Goal: Complete application form

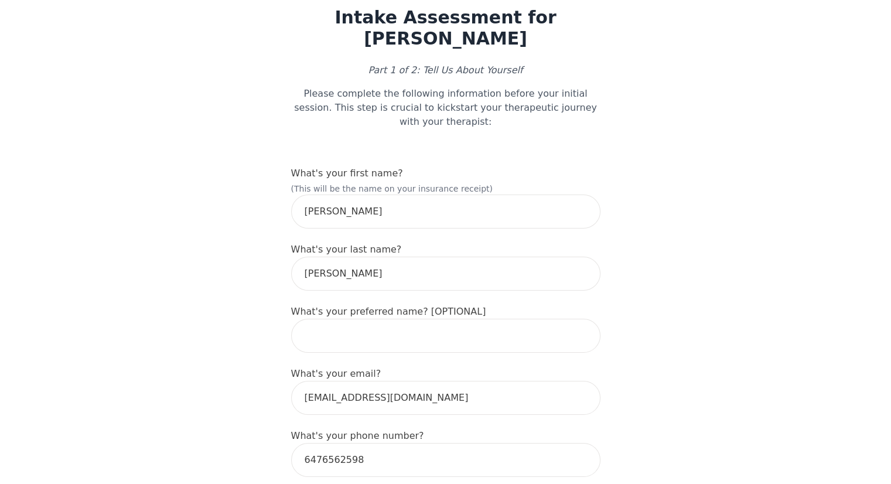
scroll to position [59, 0]
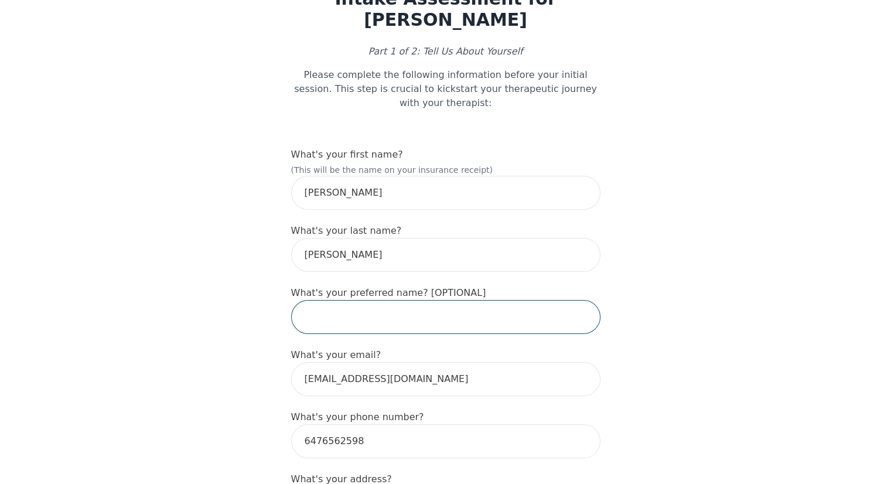
click at [342, 302] on input "text" at bounding box center [445, 317] width 309 height 34
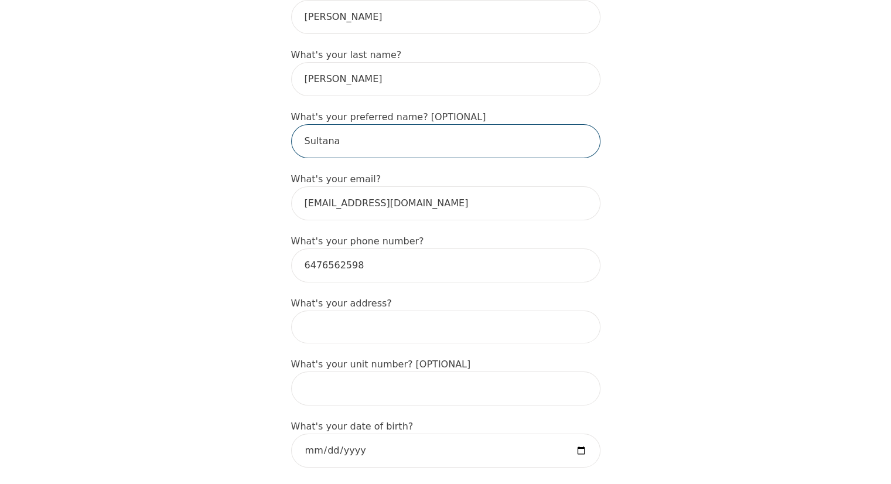
scroll to position [293, 0]
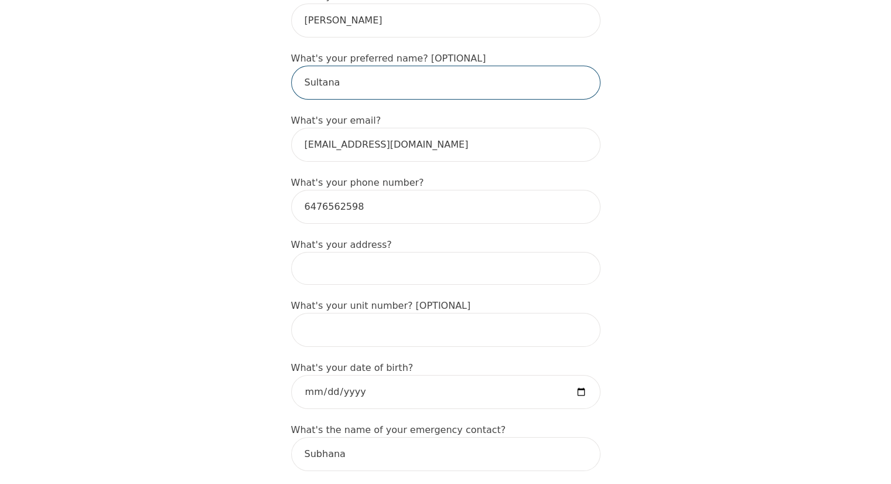
type input "Sultana"
click at [381, 252] on input at bounding box center [445, 268] width 309 height 33
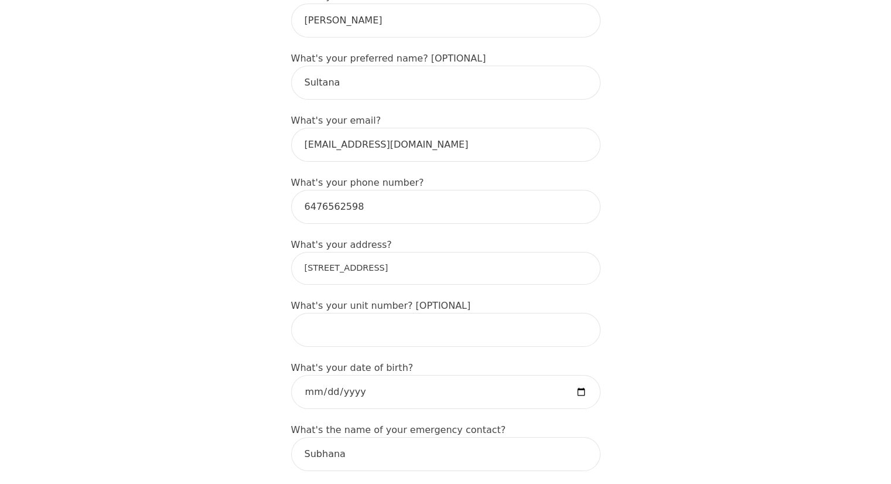
type input "[STREET_ADDRESS]"
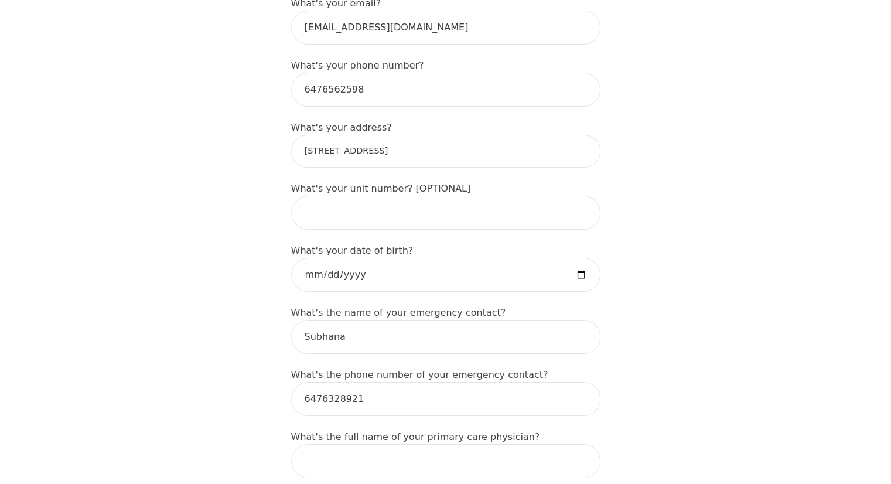
scroll to position [468, 0]
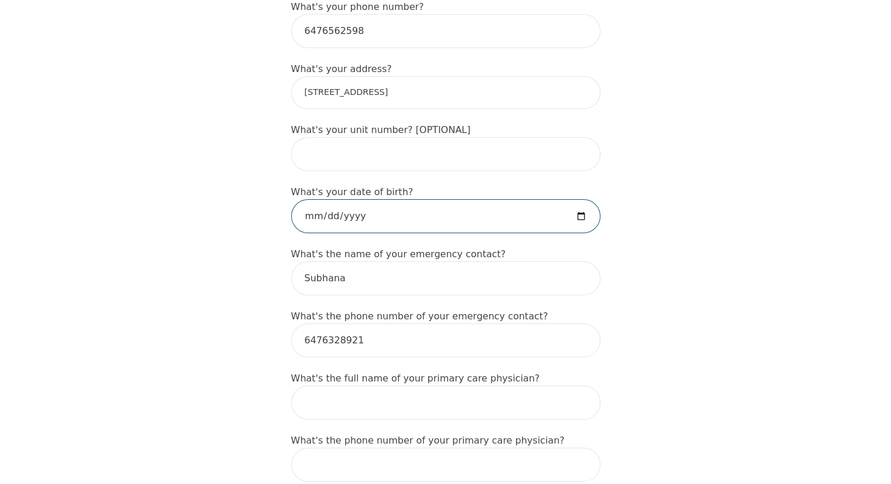
click at [422, 199] on input "date" at bounding box center [445, 216] width 309 height 34
click at [342, 200] on input "date" at bounding box center [445, 216] width 309 height 34
type input "[DATE]"
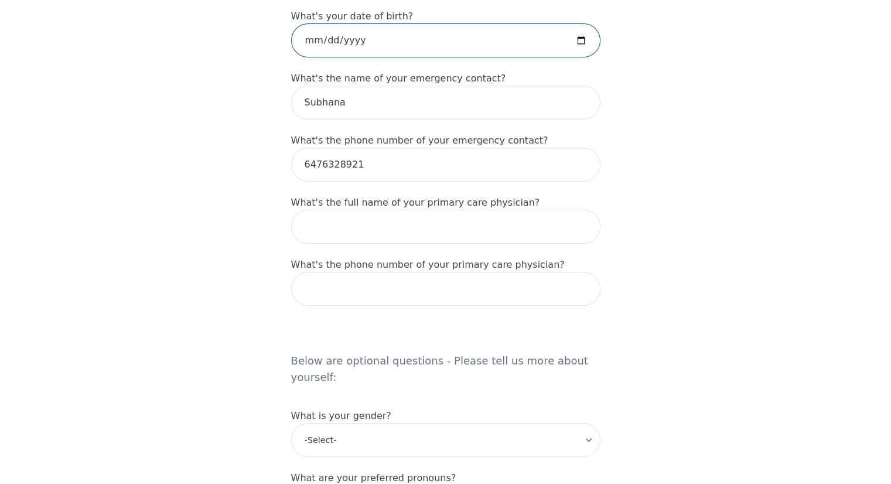
scroll to position [703, 0]
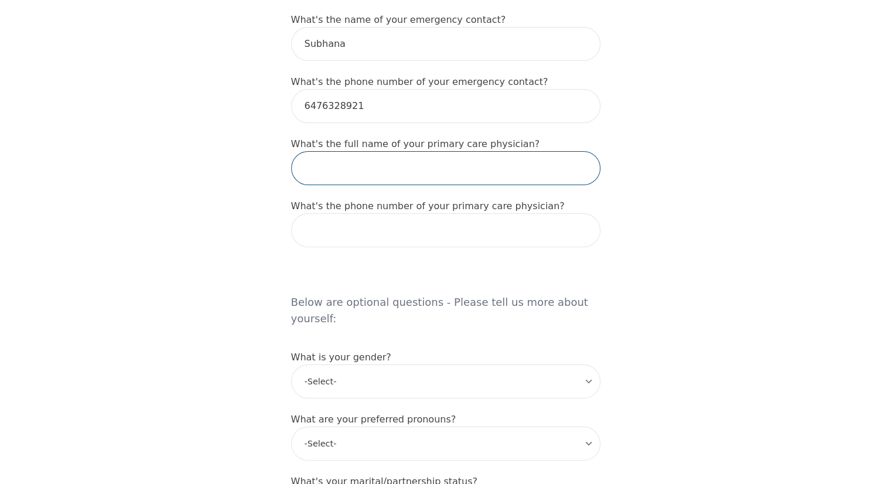
click at [358, 151] on input "text" at bounding box center [445, 168] width 309 height 34
click at [316, 213] on input "tel" at bounding box center [445, 230] width 309 height 34
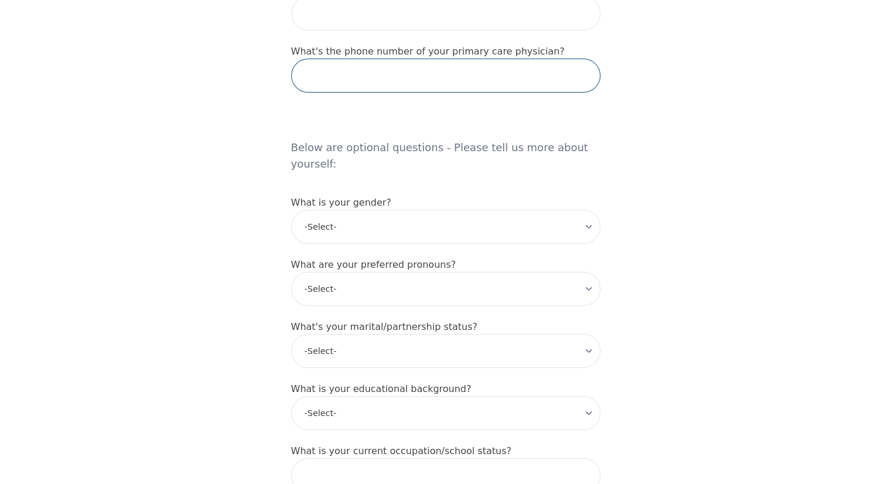
scroll to position [878, 0]
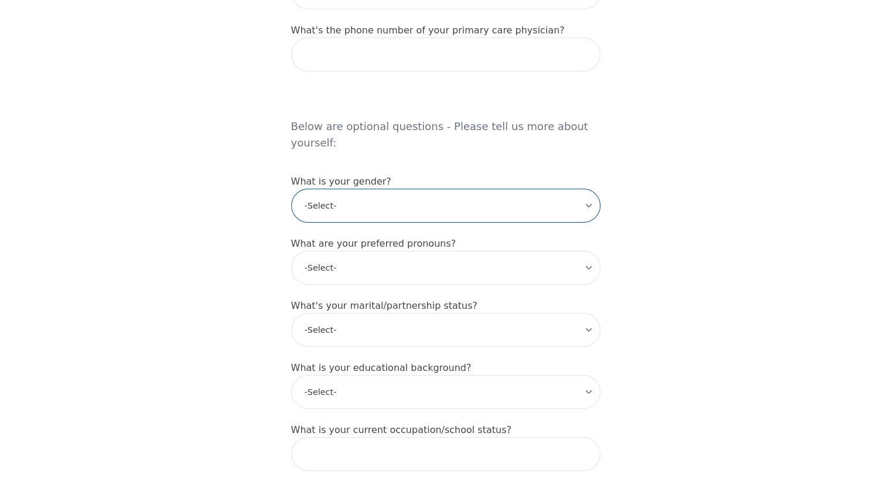
click at [320, 189] on select "-Select- [DEMOGRAPHIC_DATA] [DEMOGRAPHIC_DATA] [DEMOGRAPHIC_DATA] [DEMOGRAPHIC_…" at bounding box center [445, 206] width 309 height 34
select select "[DEMOGRAPHIC_DATA]"
click at [291, 189] on select "-Select- [DEMOGRAPHIC_DATA] [DEMOGRAPHIC_DATA] [DEMOGRAPHIC_DATA] [DEMOGRAPHIC_…" at bounding box center [445, 206] width 309 height 34
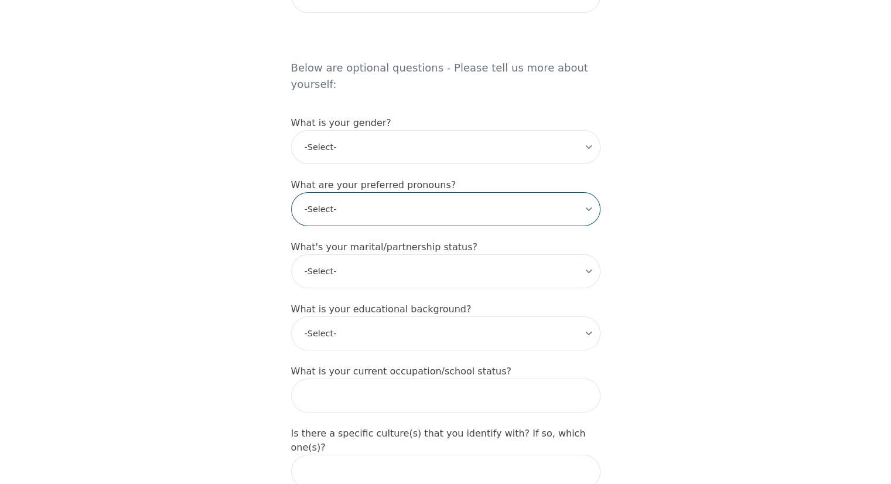
click at [327, 192] on select "-Select- he/him she/her they/them ze/zir xe/xem ey/em ve/ver tey/ter e/e per/pe…" at bounding box center [445, 209] width 309 height 34
select select "she/her"
click at [291, 192] on select "-Select- he/him she/her they/them ze/zir xe/xem ey/em ve/ver tey/ter e/e per/pe…" at bounding box center [445, 209] width 309 height 34
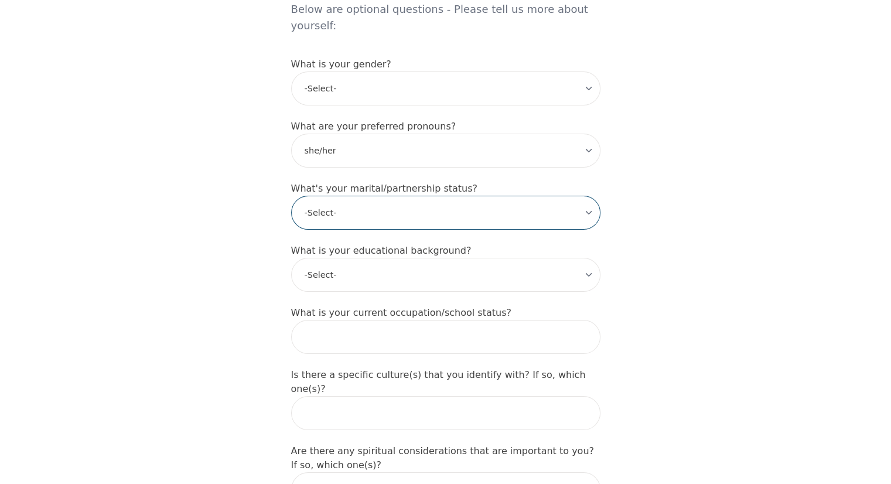
click at [333, 196] on select "-Select- Single Partnered Married Common Law Widowed Separated Divorced" at bounding box center [445, 213] width 309 height 34
select select "Single"
click at [291, 196] on select "-Select- Single Partnered Married Common Law Widowed Separated Divorced" at bounding box center [445, 213] width 309 height 34
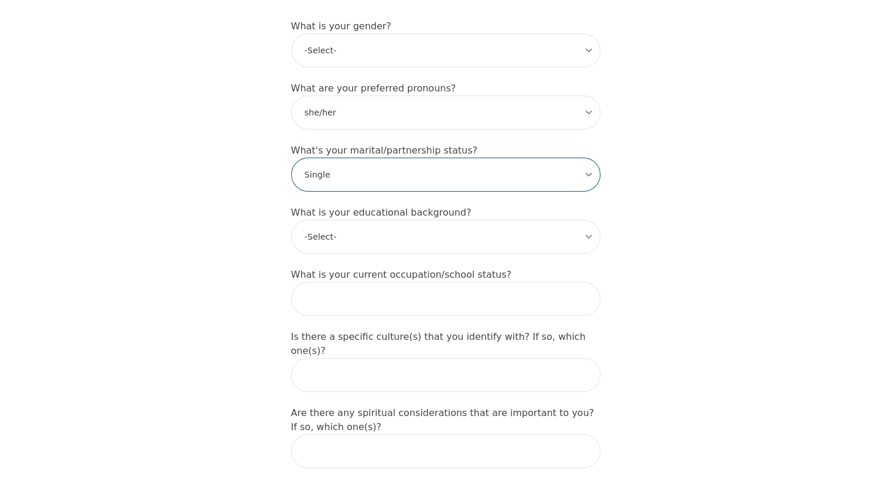
scroll to position [1054, 0]
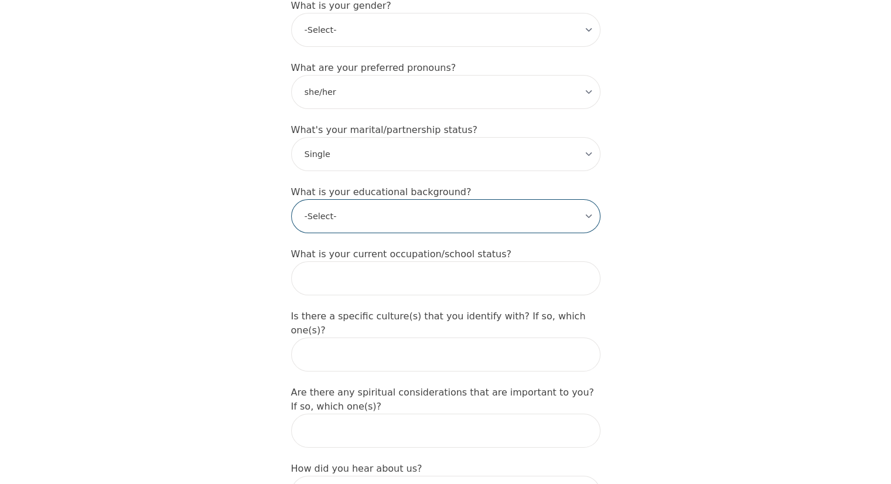
click at [330, 199] on select "-Select- Less than high school High school Associate degree Bachelor degree Mas…" at bounding box center [445, 216] width 309 height 34
select select "Bachelor degree"
click at [291, 199] on select "-Select- Less than high school High school Associate degree Bachelor degree Mas…" at bounding box center [445, 216] width 309 height 34
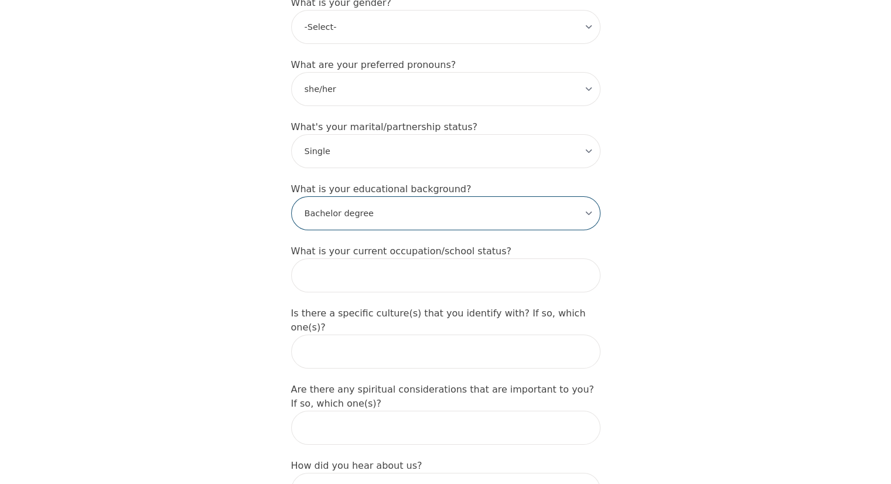
scroll to position [1112, 0]
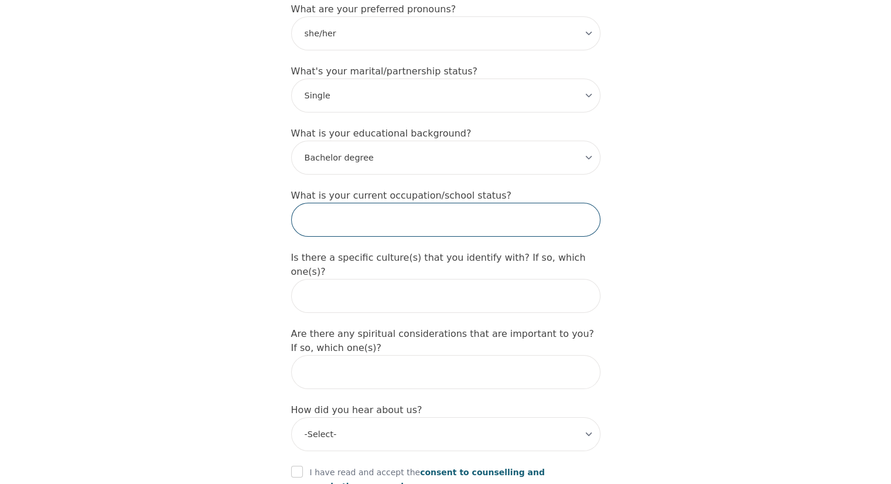
click at [303, 203] on input "text" at bounding box center [445, 220] width 309 height 34
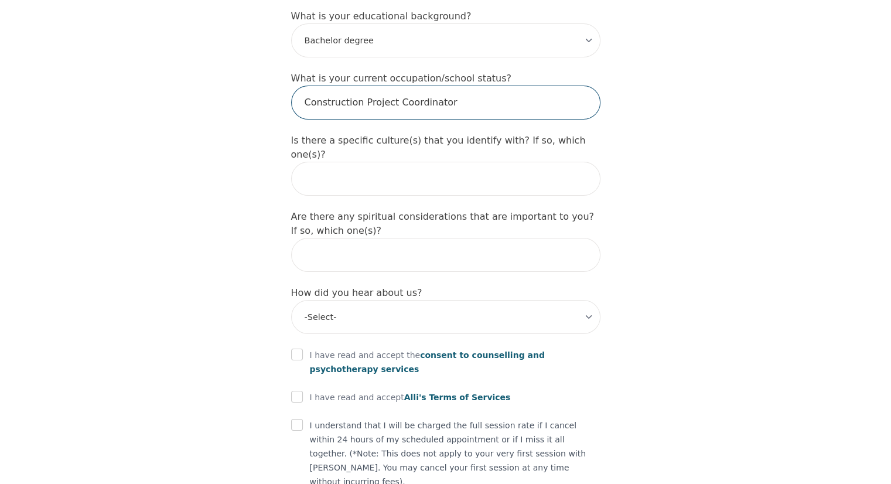
scroll to position [1286, 0]
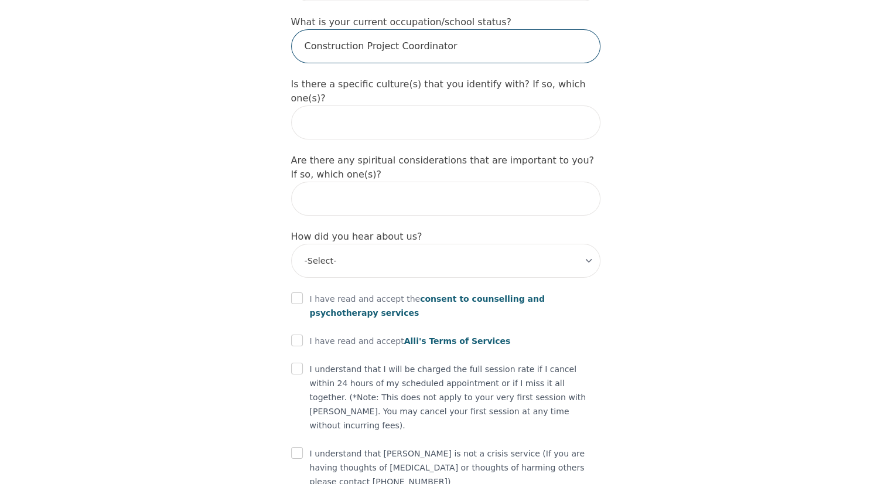
type input "Construction Project Coordinator"
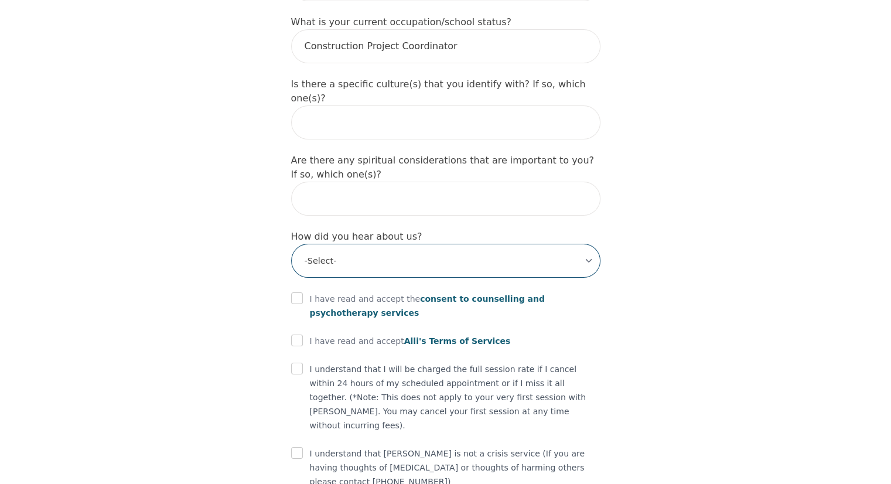
click at [378, 244] on select "-Select- Physician/Specialist Friend Facebook Instagram Google Search Google Ad…" at bounding box center [445, 261] width 309 height 34
select select "Google Search"
click at [291, 244] on select "-Select- Physician/Specialist Friend Facebook Instagram Google Search Google Ad…" at bounding box center [445, 261] width 309 height 34
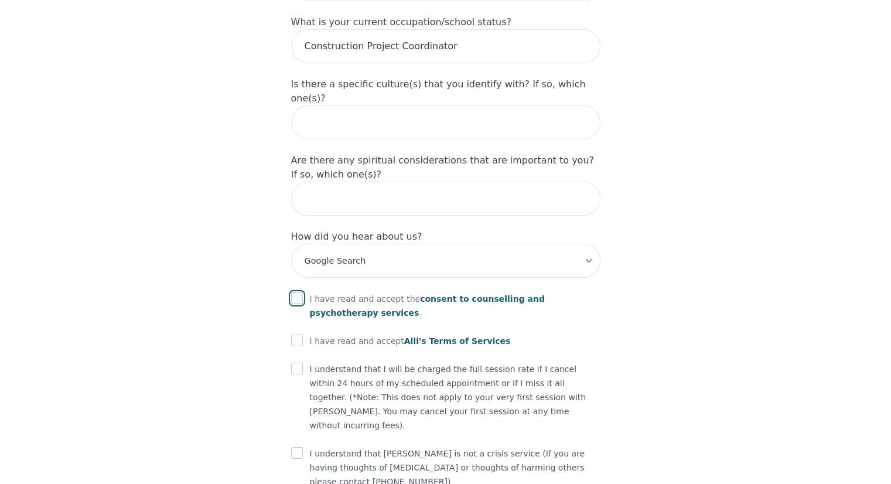
click at [300, 292] on input "checkbox" at bounding box center [297, 298] width 12 height 12
checkbox input "true"
click at [296, 334] on input "checkbox" at bounding box center [297, 340] width 12 height 12
checkbox input "true"
click at [297, 362] on input "checkbox" at bounding box center [297, 368] width 12 height 12
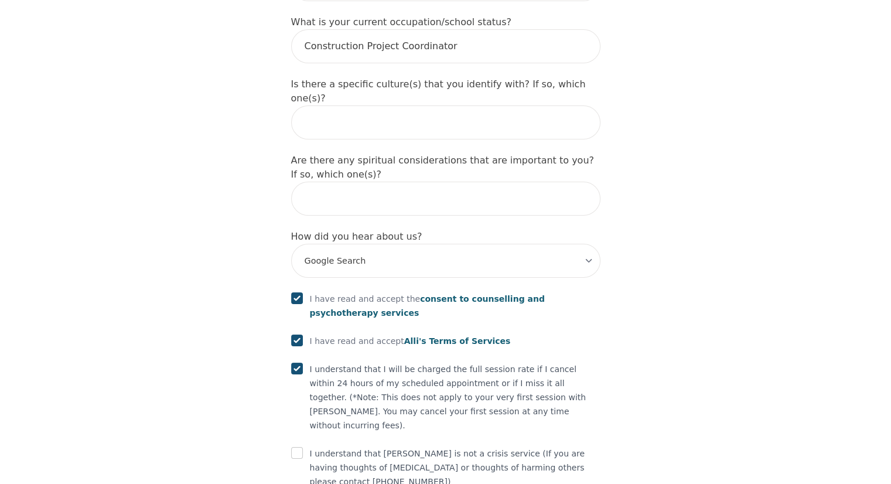
checkbox input "true"
click at [294, 447] on input "checkbox" at bounding box center [297, 453] width 12 height 12
checkbox input "true"
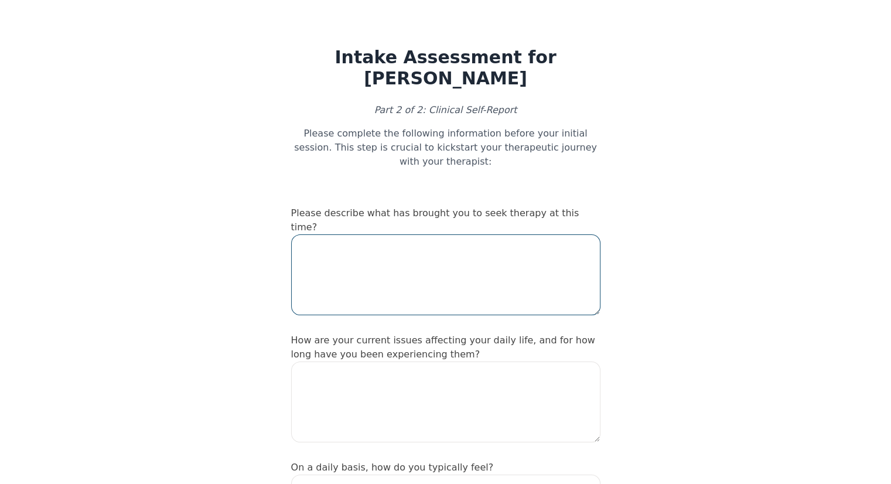
click at [393, 235] on textarea at bounding box center [445, 274] width 309 height 81
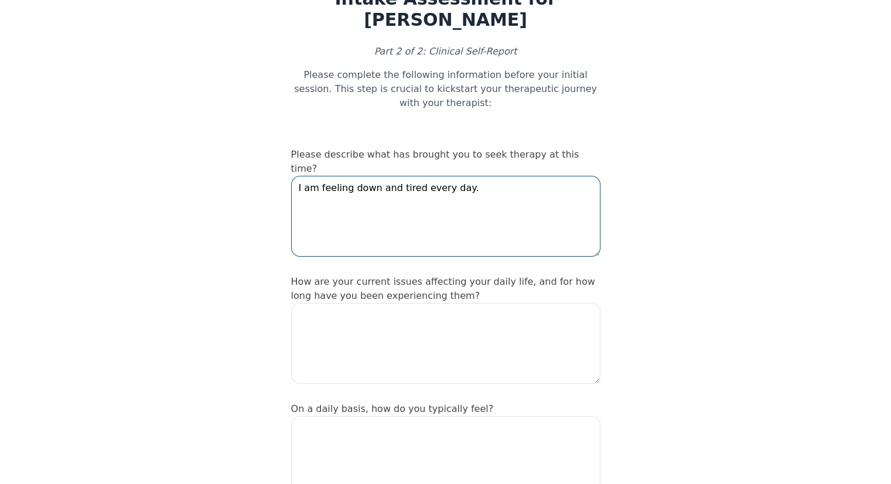
scroll to position [117, 0]
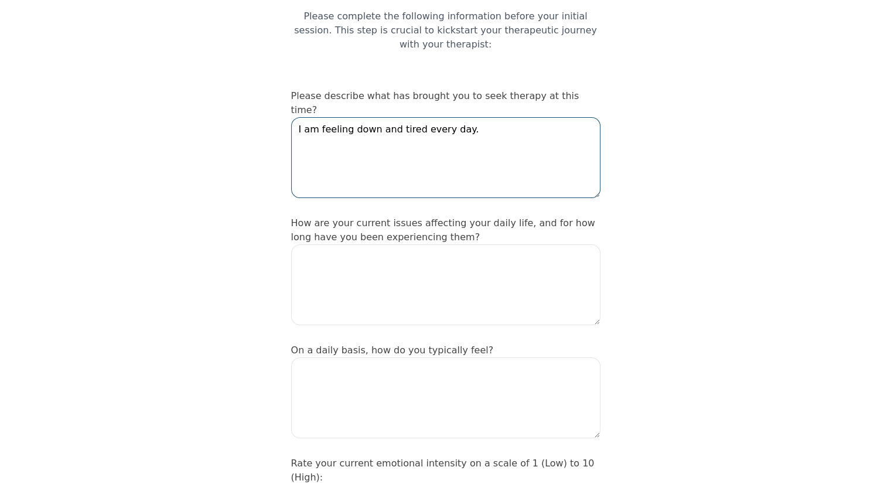
type textarea "I am feeling down and tired every day."
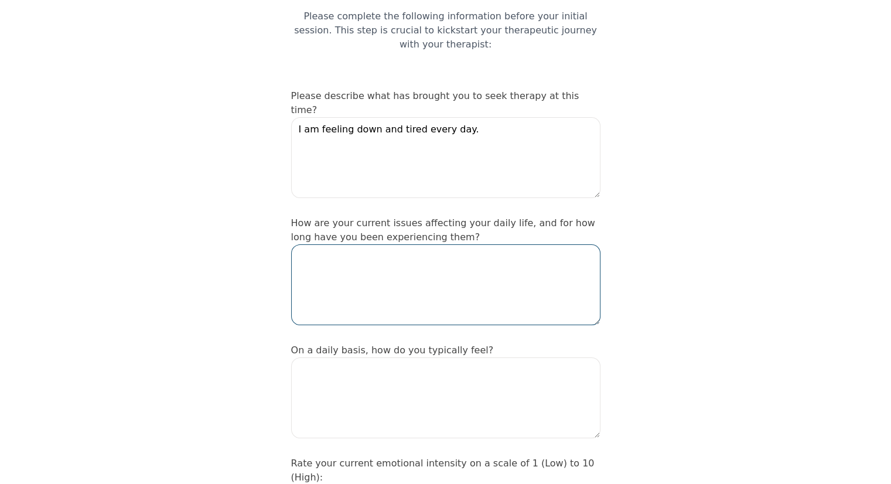
click at [417, 244] on textarea at bounding box center [445, 284] width 309 height 81
type textarea "Y"
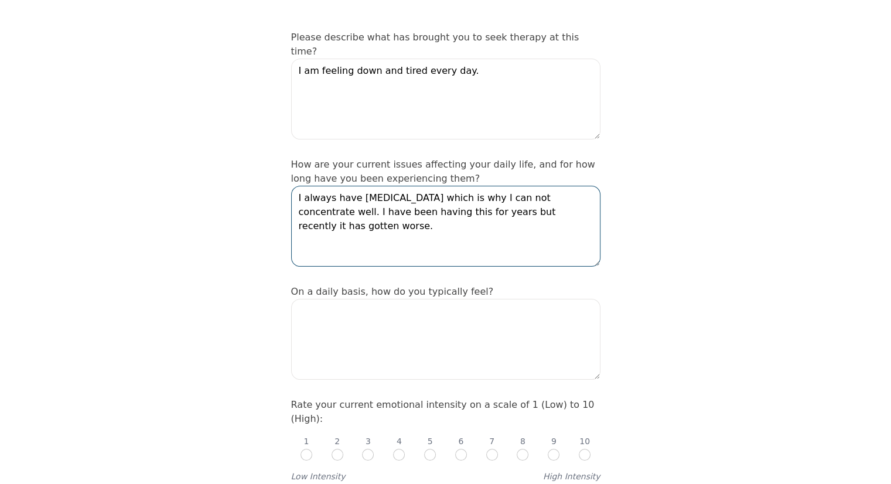
scroll to position [234, 0]
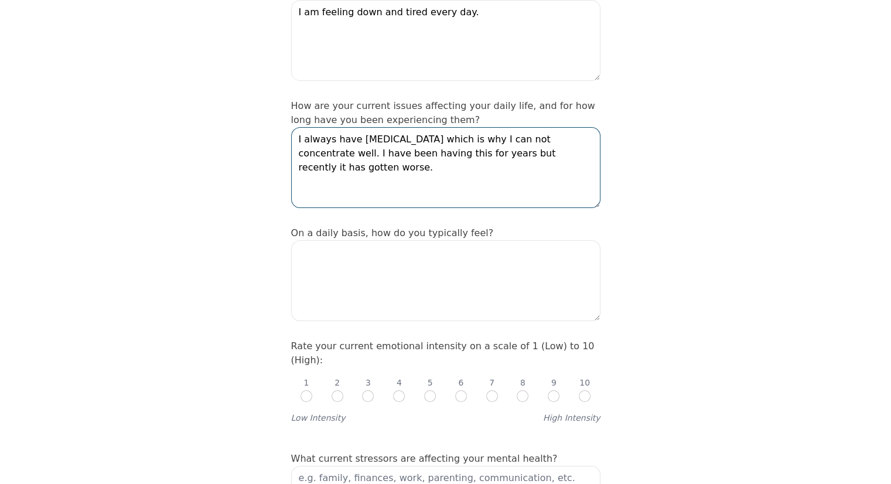
type textarea "I always have [MEDICAL_DATA] which is why I can not concentrate well. I have be…"
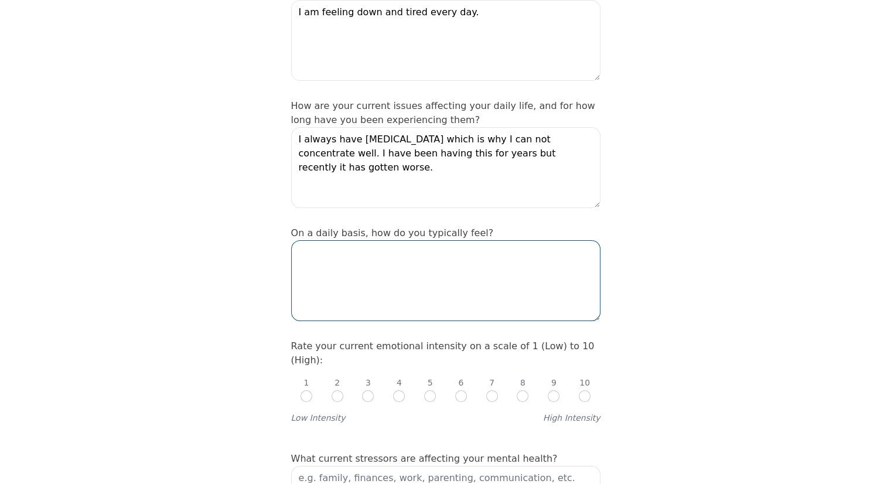
click at [376, 240] on textarea at bounding box center [445, 280] width 309 height 81
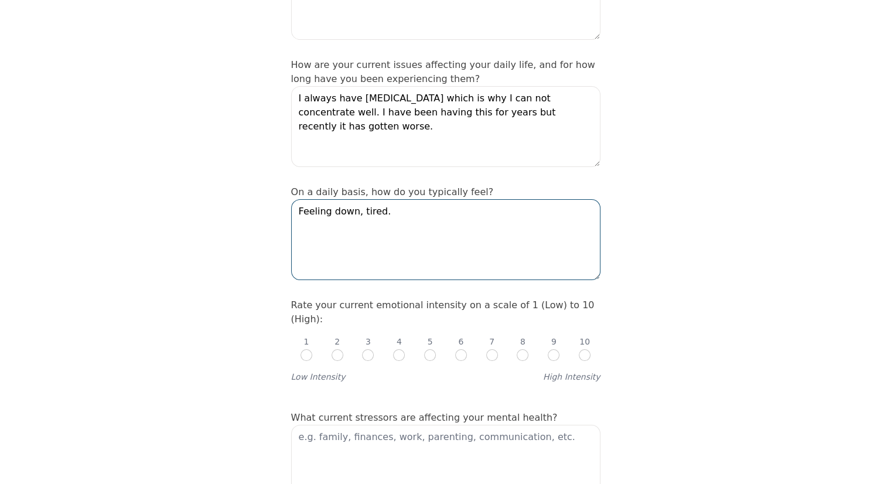
scroll to position [293, 0]
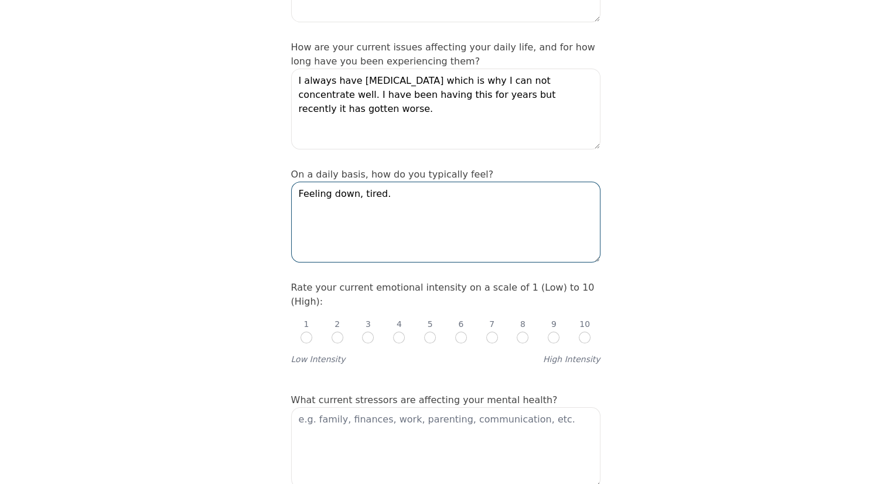
type textarea "Feeling down, tired."
click at [521, 331] on input "radio" at bounding box center [522, 337] width 12 height 12
radio input "true"
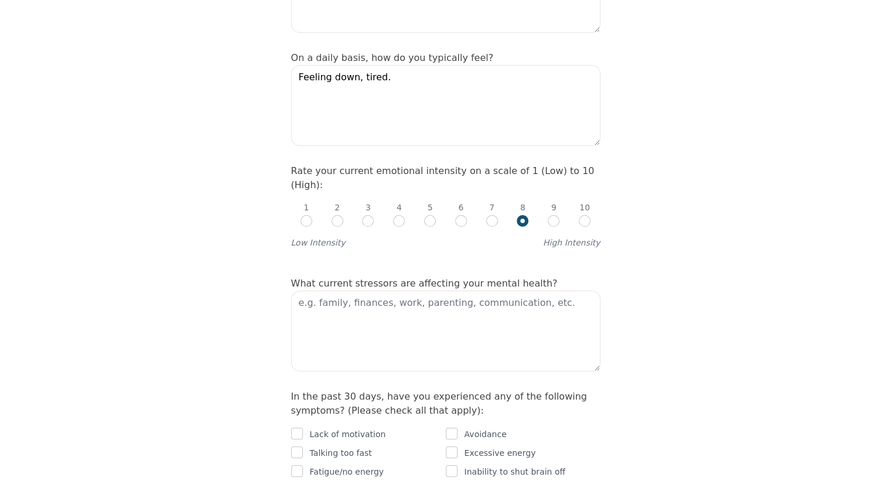
scroll to position [410, 0]
click at [480, 290] on textarea at bounding box center [445, 330] width 309 height 81
type textarea "f"
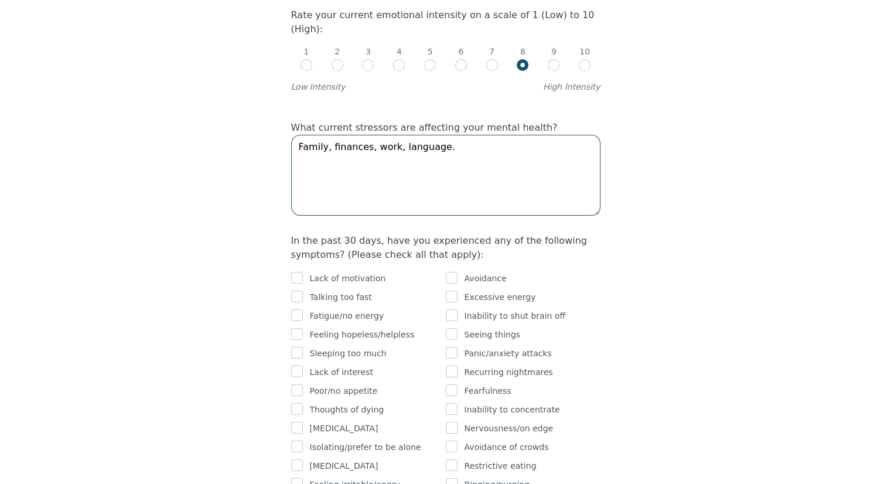
scroll to position [585, 0]
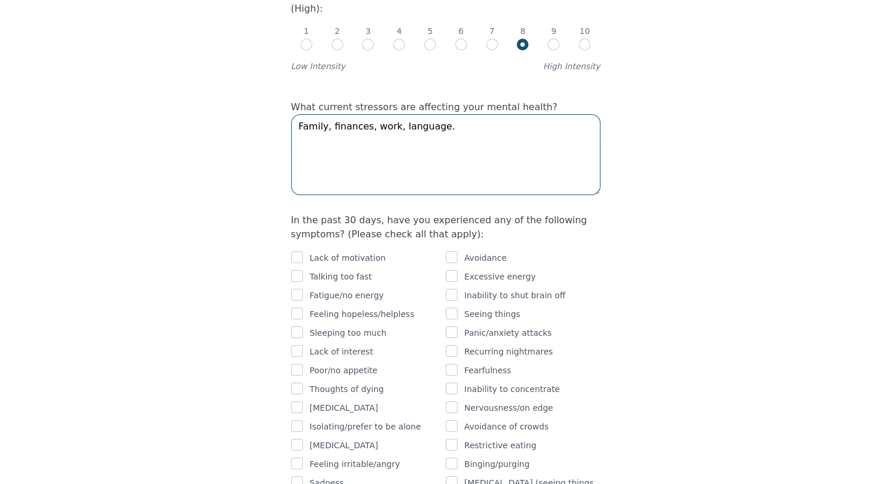
type textarea "Family, finances, work, language."
click at [357, 251] on p "Lack of motivation" at bounding box center [348, 258] width 76 height 14
click at [295, 251] on input "checkbox" at bounding box center [297, 257] width 12 height 12
checkbox input "true"
click at [293, 270] on input "checkbox" at bounding box center [297, 276] width 12 height 12
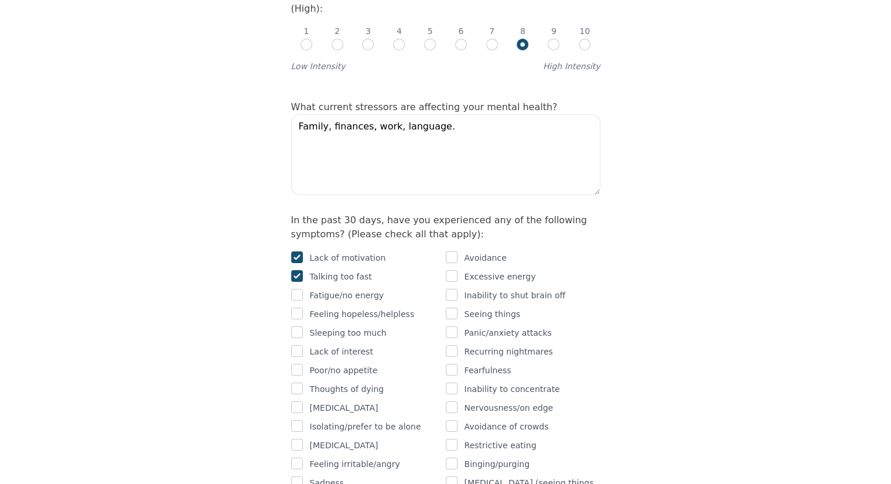
checkbox input "true"
click at [295, 289] on input "checkbox" at bounding box center [297, 295] width 12 height 12
checkbox input "true"
click at [299, 307] on input "checkbox" at bounding box center [297, 313] width 12 height 12
checkbox input "true"
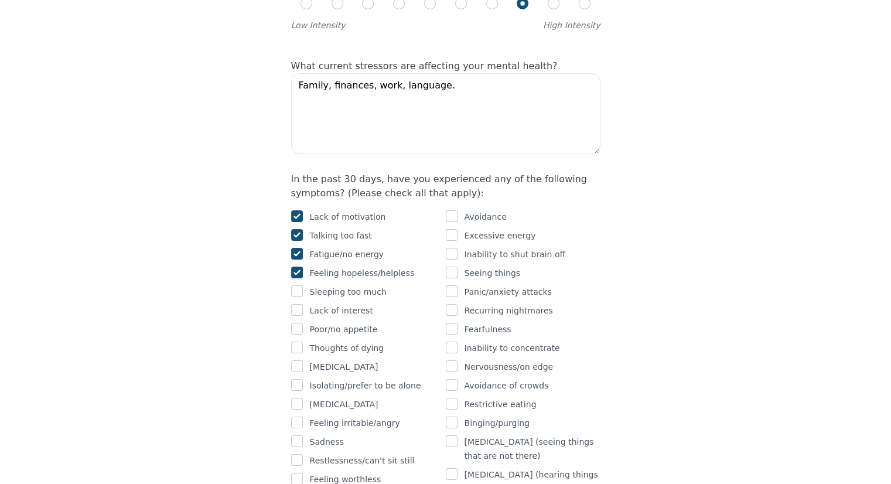
scroll to position [644, 0]
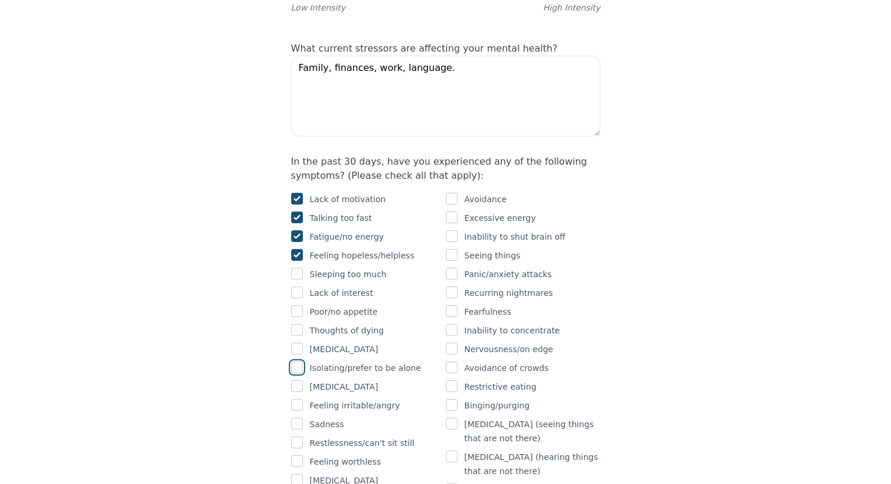
click at [298, 361] on input "checkbox" at bounding box center [297, 367] width 12 height 12
checkbox input "true"
click at [297, 399] on input "checkbox" at bounding box center [297, 405] width 12 height 12
checkbox input "true"
click at [297, 417] on input "checkbox" at bounding box center [297, 423] width 12 height 12
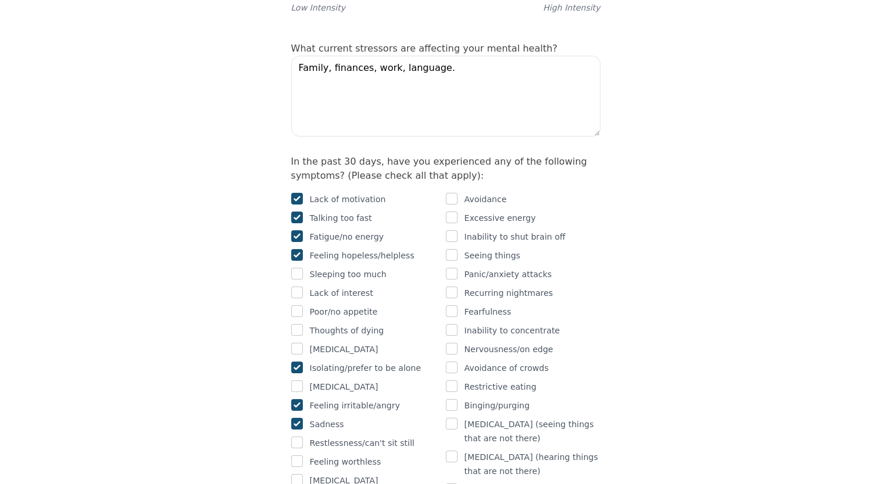
checkbox input "true"
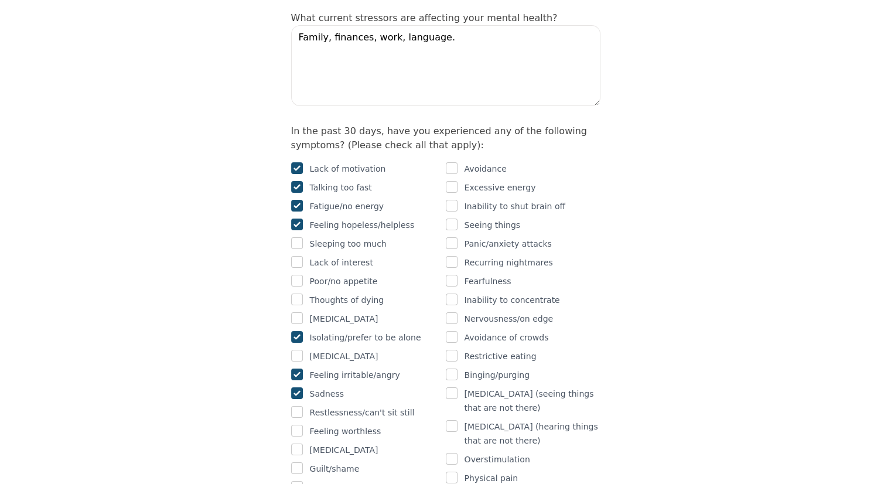
scroll to position [703, 0]
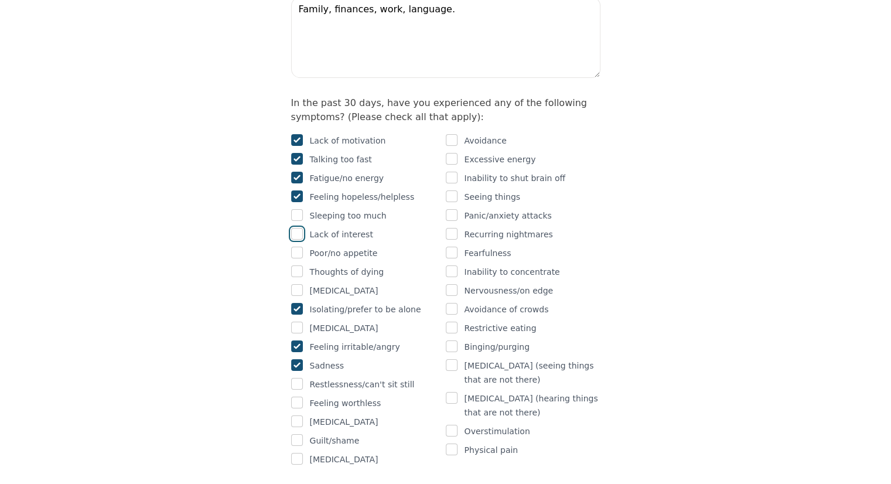
click at [293, 228] on input "checkbox" at bounding box center [297, 234] width 12 height 12
checkbox input "true"
click at [296, 396] on input "checkbox" at bounding box center [297, 402] width 12 height 12
checkbox input "true"
click at [447, 134] on input "checkbox" at bounding box center [452, 140] width 12 height 12
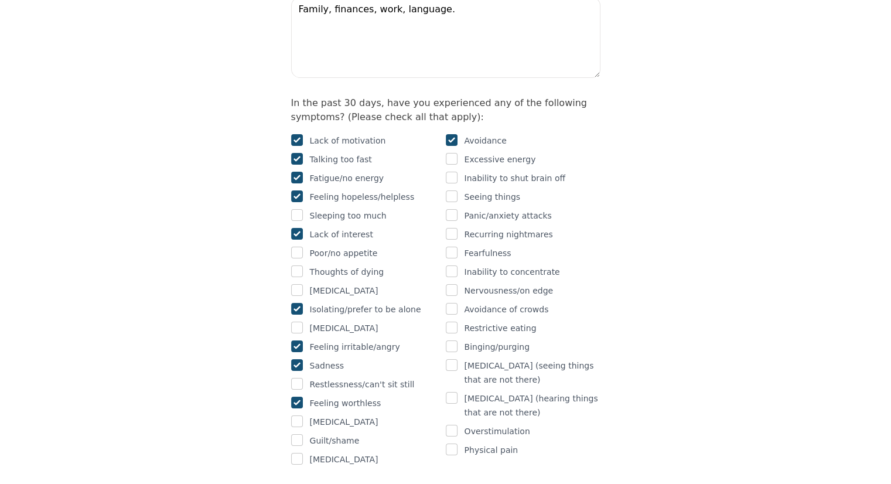
checkbox input "true"
click at [452, 172] on input "checkbox" at bounding box center [452, 178] width 12 height 12
checkbox input "true"
click at [450, 265] on input "checkbox" at bounding box center [452, 271] width 12 height 12
checkbox input "true"
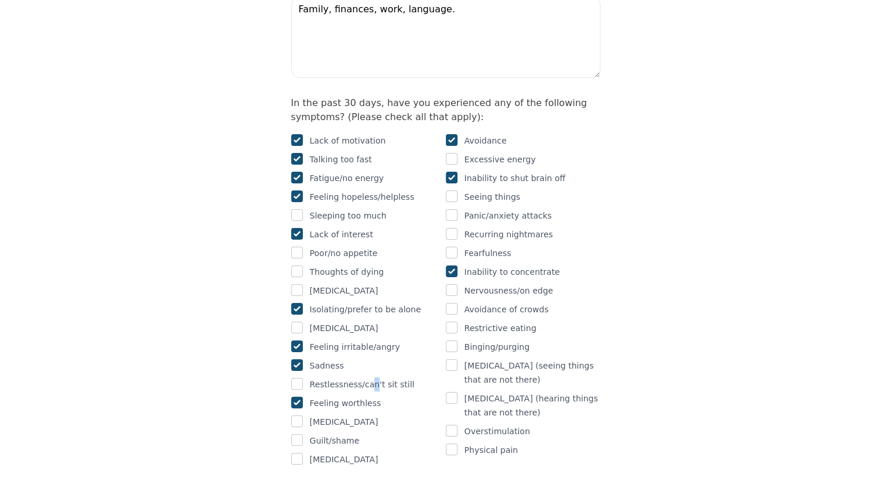
click at [367, 377] on p "Restlessness/can't sit still" at bounding box center [362, 384] width 105 height 14
click at [299, 378] on input "checkbox" at bounding box center [297, 384] width 12 height 12
checkbox input "true"
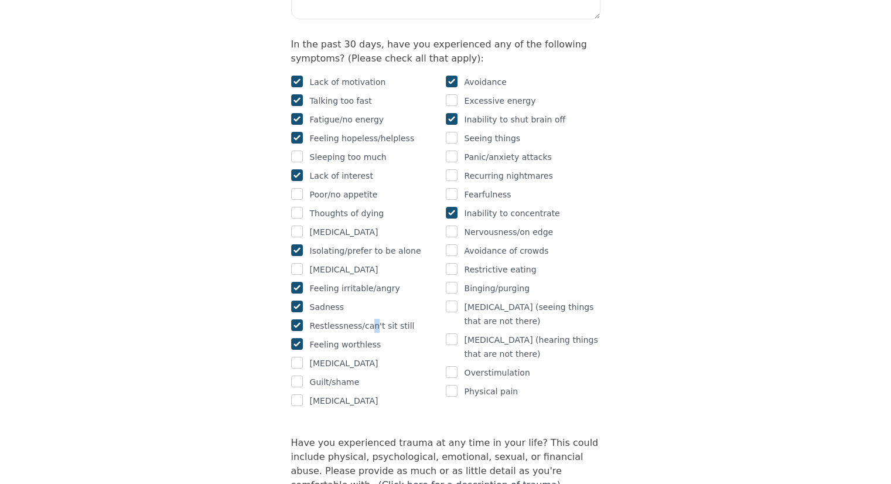
scroll to position [820, 0]
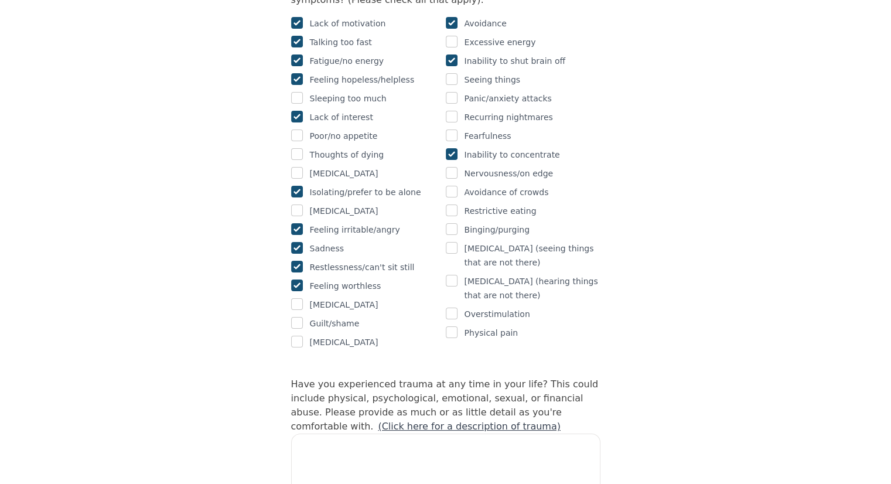
click at [394, 335] on div "[MEDICAL_DATA]" at bounding box center [368, 342] width 155 height 14
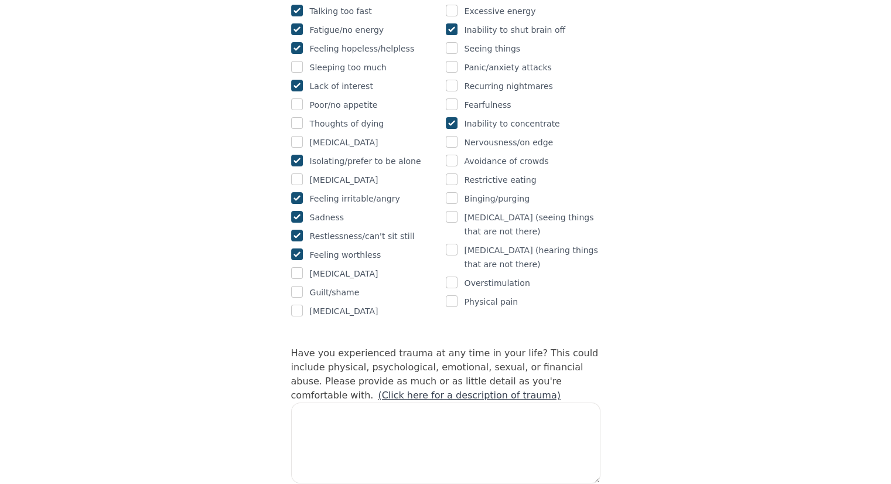
scroll to position [937, 0]
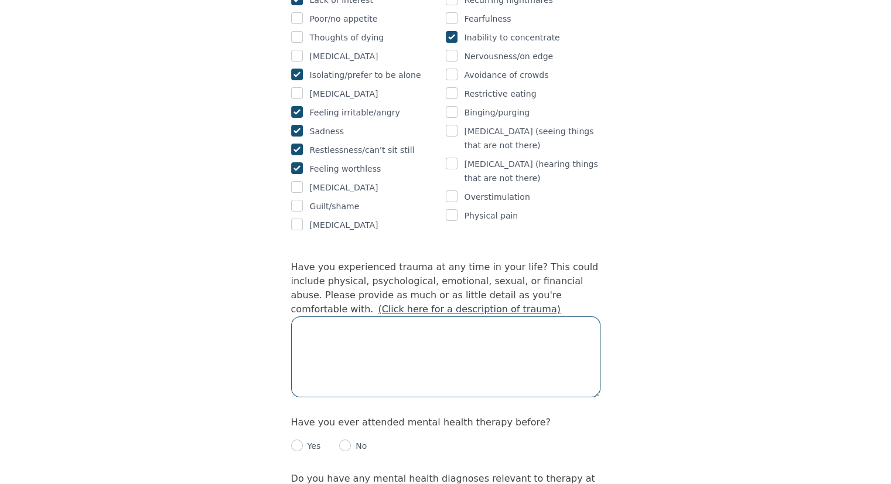
click at [375, 316] on textarea at bounding box center [445, 356] width 309 height 81
click at [369, 316] on textarea "Yes, my above symtoms" at bounding box center [445, 356] width 309 height 81
click at [494, 316] on textarea "Yes, my above symptoms got worse when immegrated" at bounding box center [445, 356] width 309 height 81
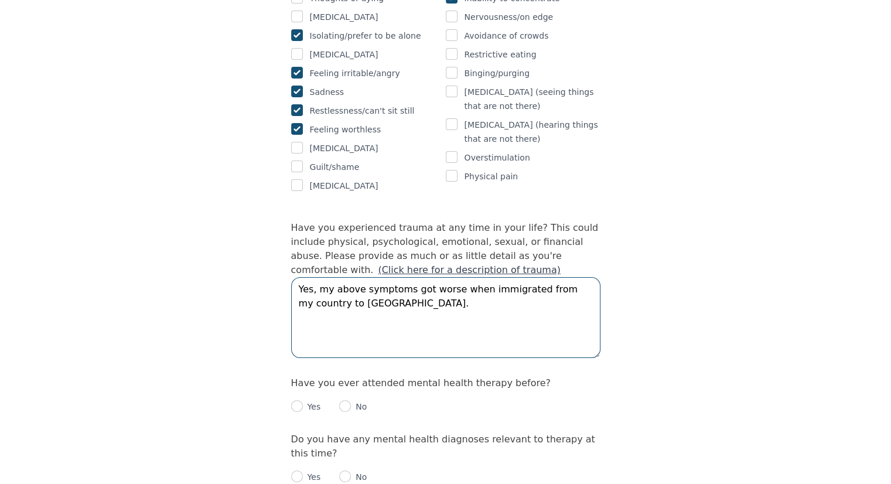
scroll to position [995, 0]
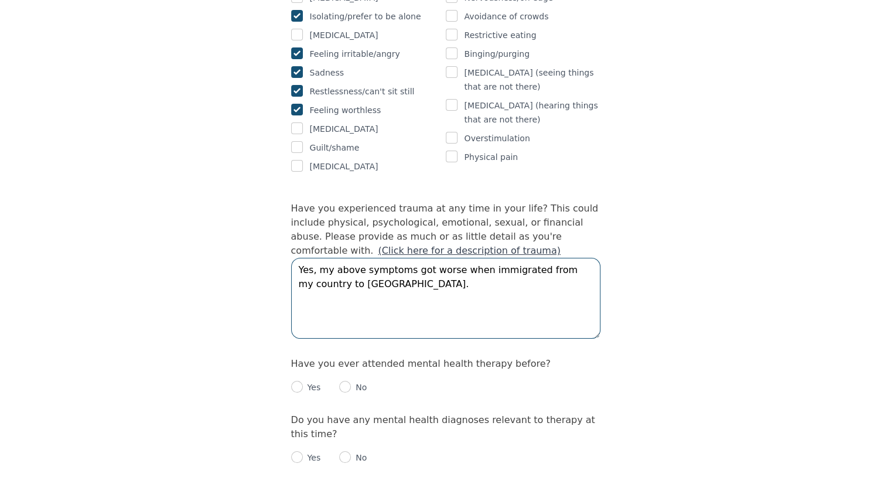
type textarea "Yes, my above symptoms got worse when immigrated from my country to [GEOGRAPHIC…"
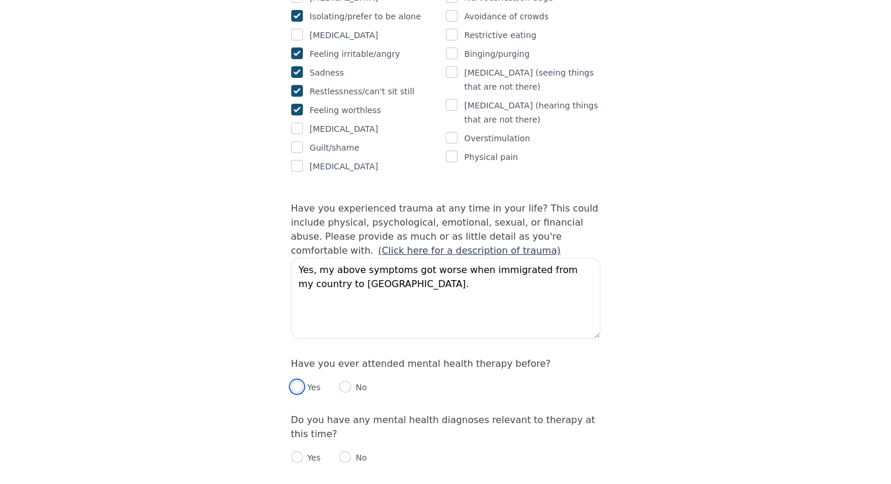
click at [299, 381] on input "radio" at bounding box center [297, 387] width 12 height 12
radio input "true"
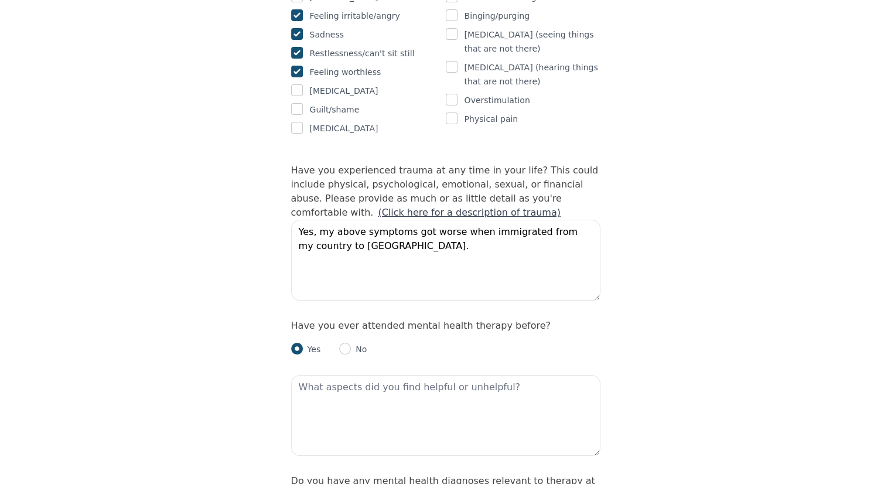
scroll to position [1054, 0]
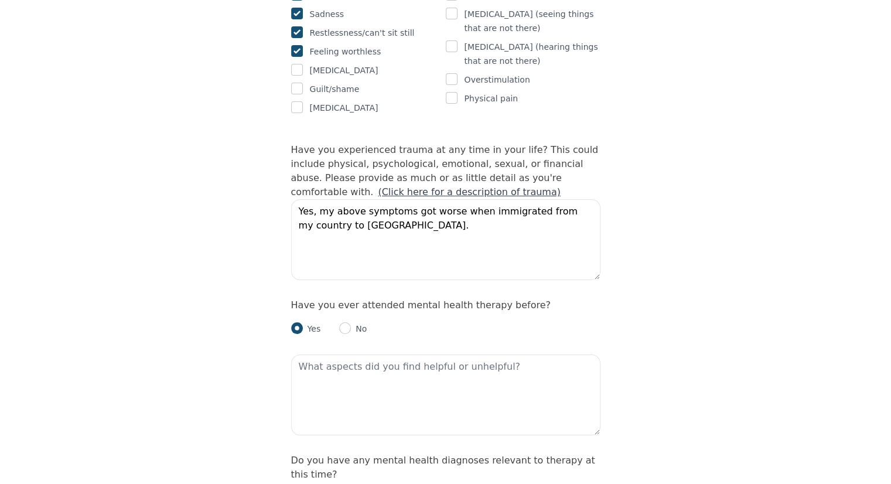
radio input "true"
click at [365, 354] on textarea at bounding box center [445, 394] width 309 height 81
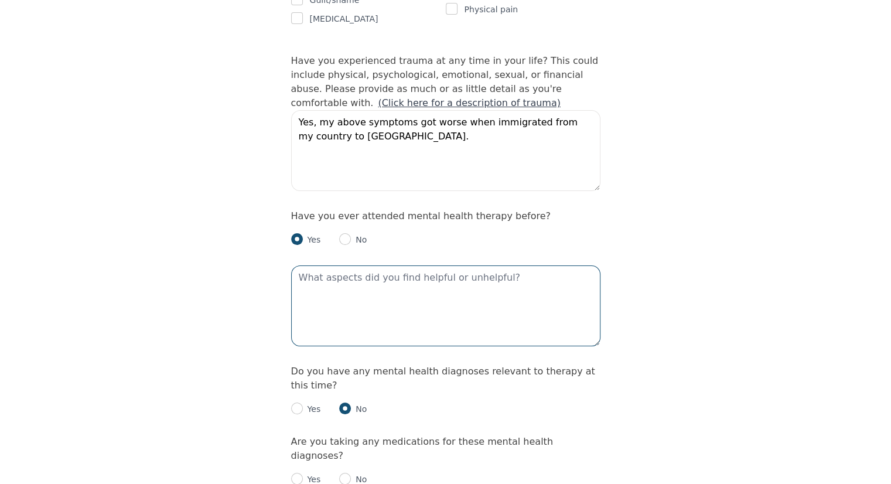
scroll to position [1171, 0]
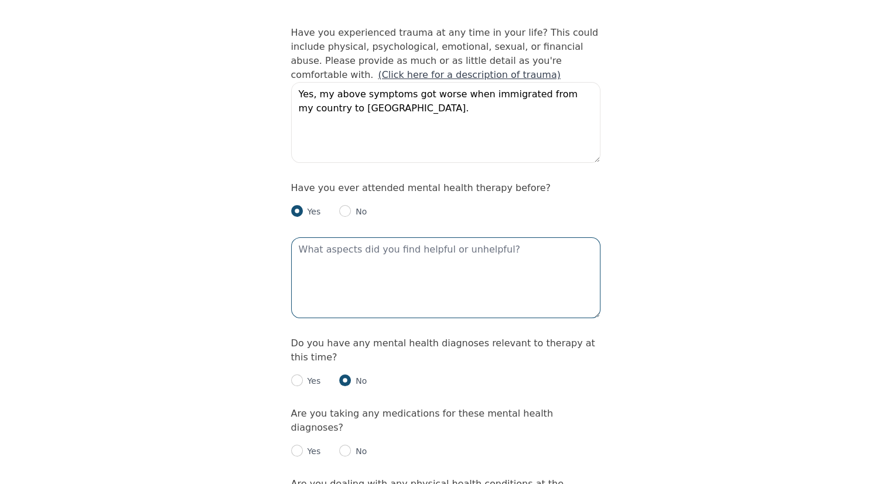
type textarea "H"
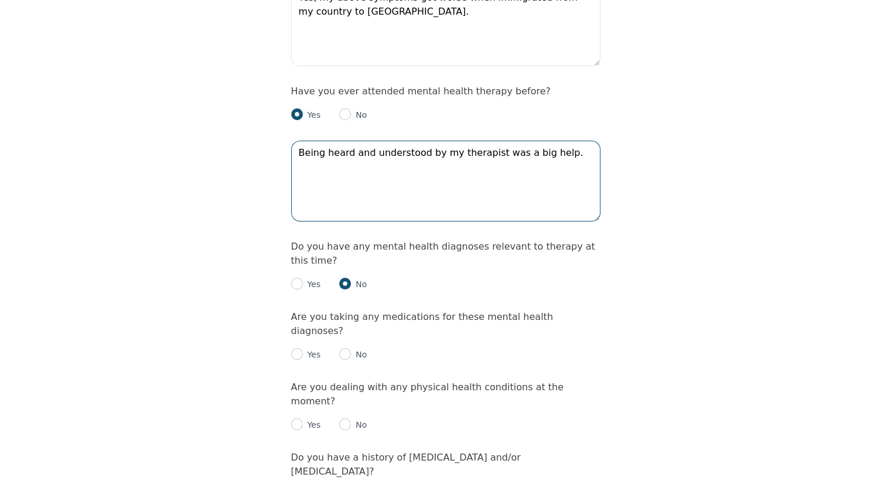
scroll to position [1288, 0]
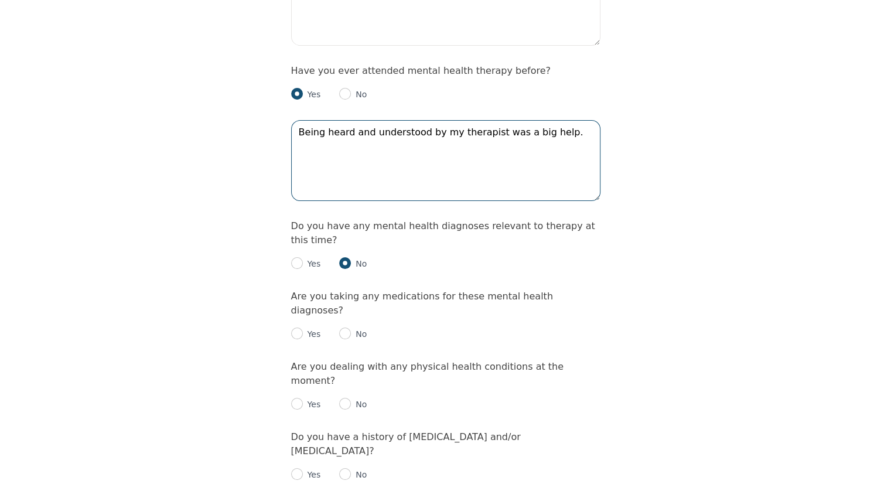
type textarea "Being heard and understood by my therapist was a big help."
click at [341, 327] on input "radio" at bounding box center [345, 333] width 12 height 12
radio input "true"
click at [293, 398] on input "radio" at bounding box center [297, 404] width 12 height 12
radio input "true"
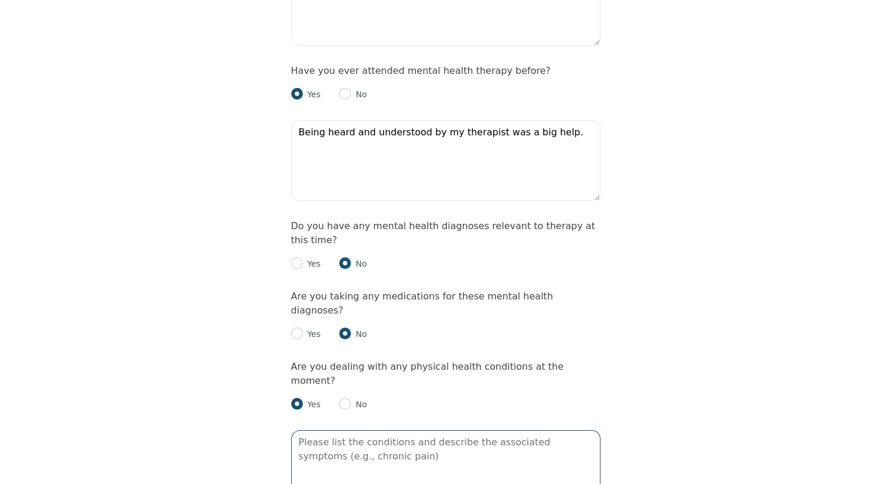
click at [321, 430] on textarea at bounding box center [445, 470] width 309 height 81
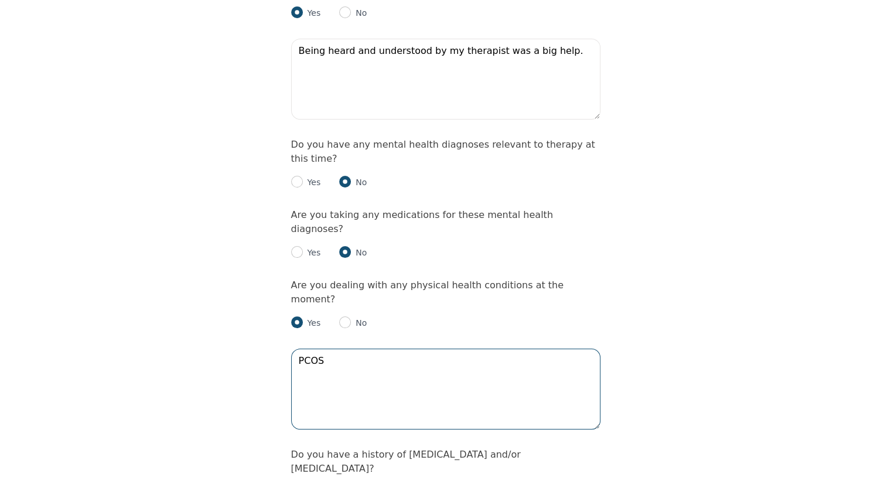
scroll to position [1405, 0]
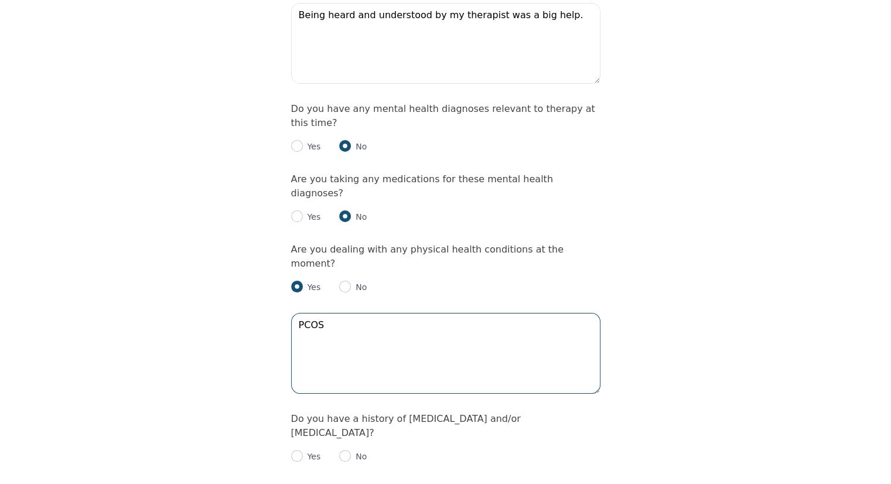
type textarea "PCOS"
click at [342, 450] on input "radio" at bounding box center [345, 456] width 12 height 12
radio input "true"
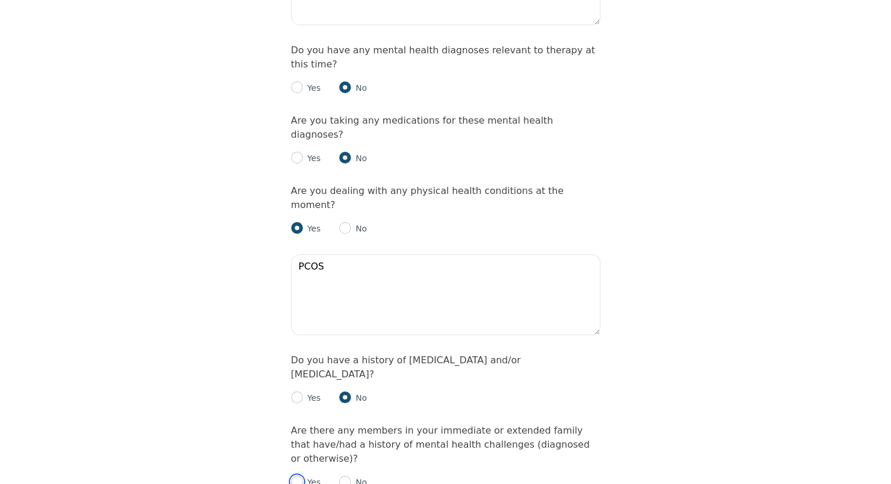
click at [298, 475] on input "radio" at bounding box center [297, 481] width 12 height 12
radio input "true"
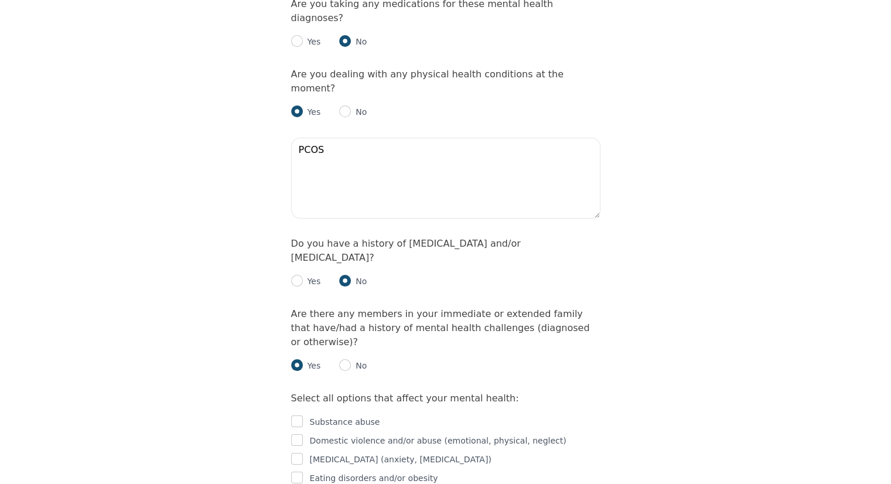
scroll to position [1581, 0]
click at [344, 358] on input "radio" at bounding box center [345, 364] width 12 height 12
radio input "true"
radio input "false"
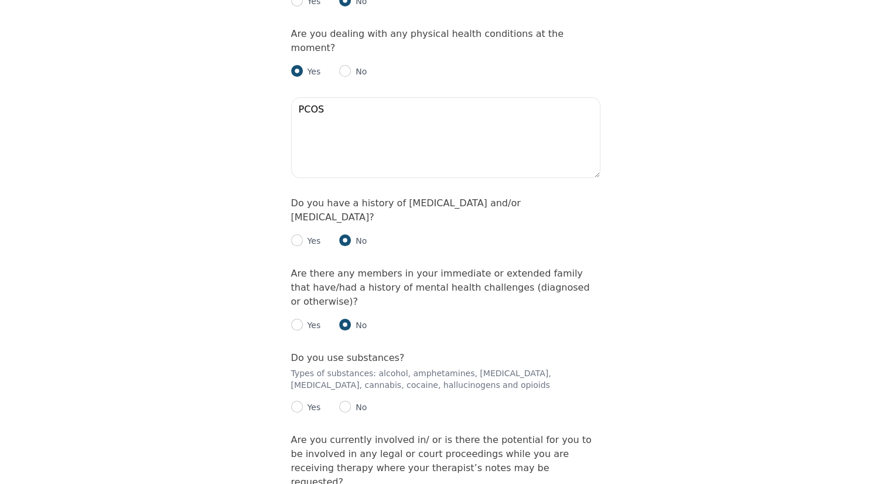
scroll to position [1639, 0]
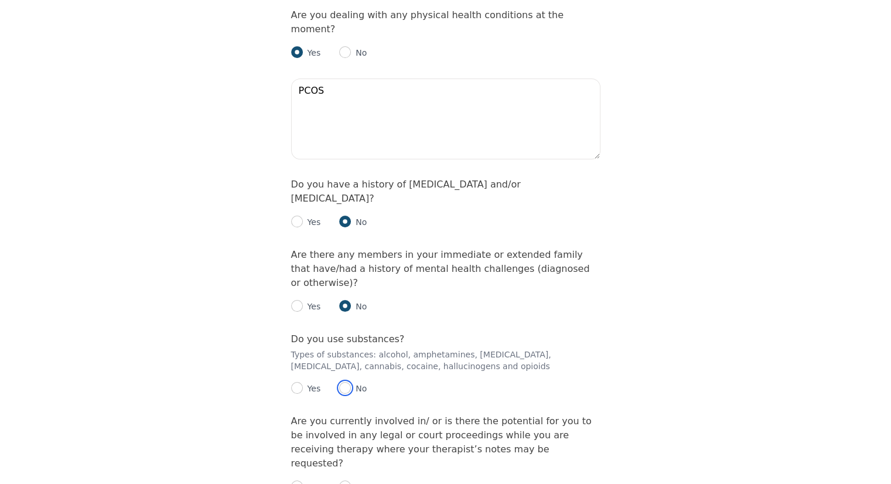
click at [344, 382] on input "radio" at bounding box center [345, 388] width 12 height 12
radio input "true"
click at [345, 480] on input "radio" at bounding box center [345, 486] width 12 height 12
radio input "true"
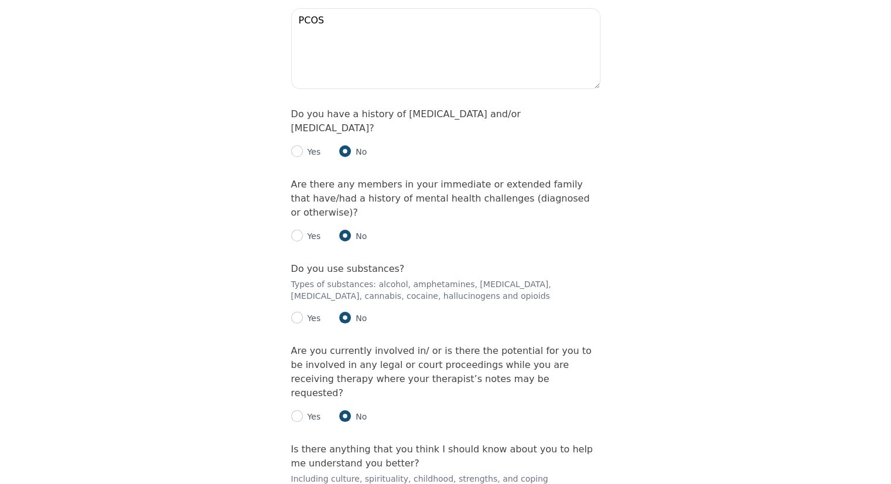
scroll to position [1843, 0]
